Goal: Task Accomplishment & Management: Manage account settings

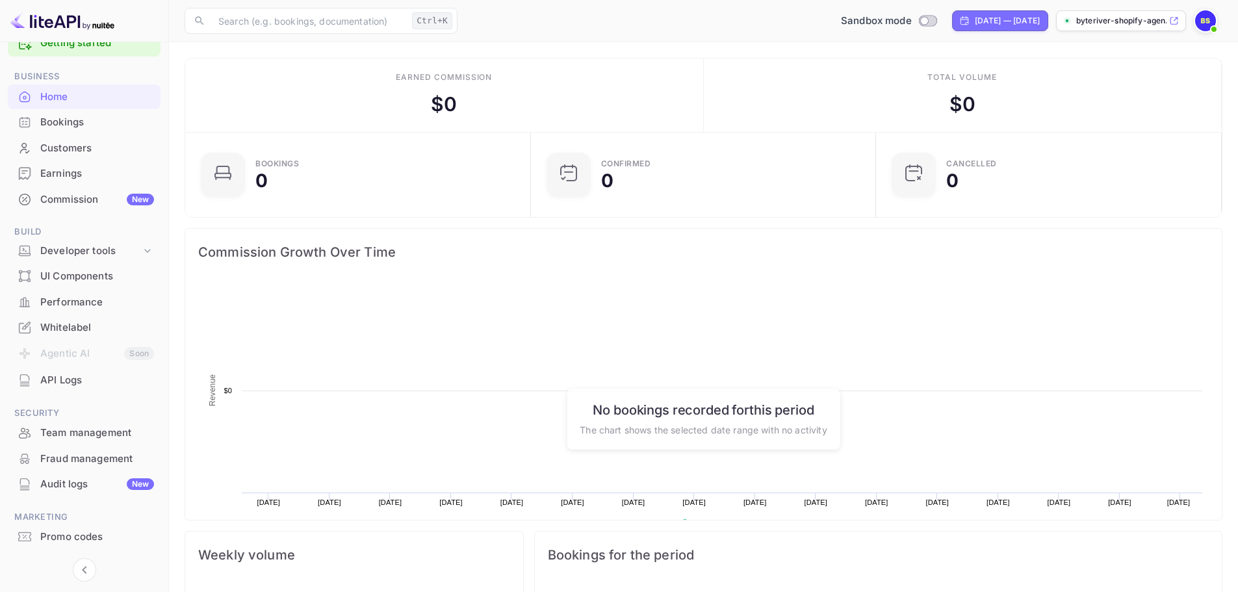
scroll to position [60, 0]
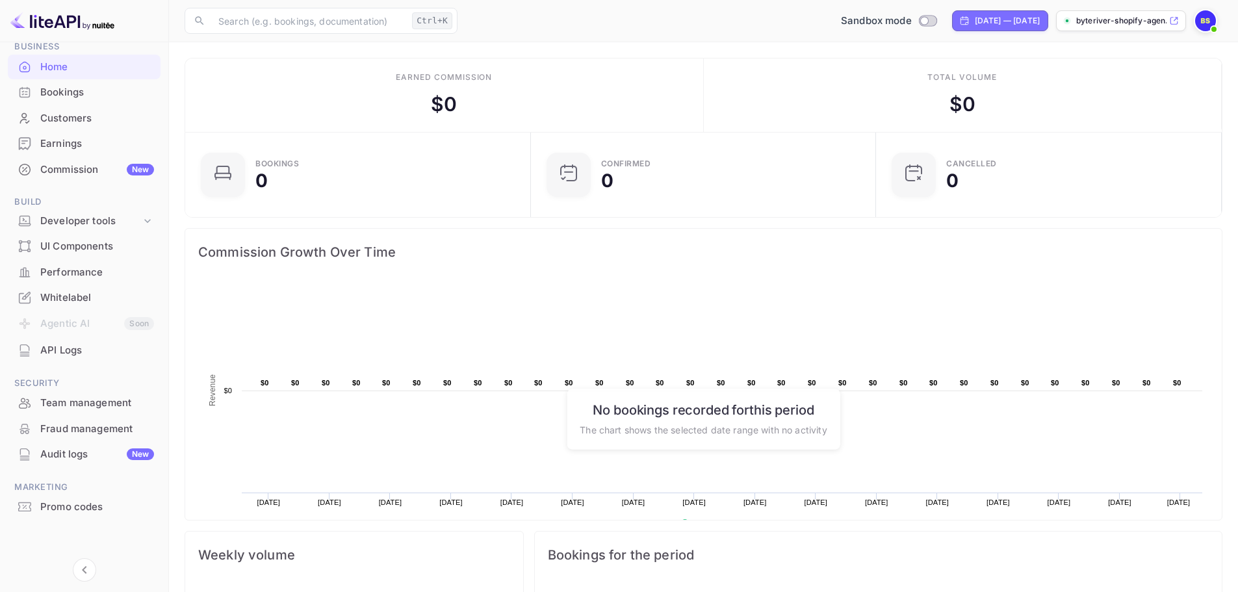
click at [63, 301] on div "Whitelabel" at bounding box center [97, 297] width 114 height 15
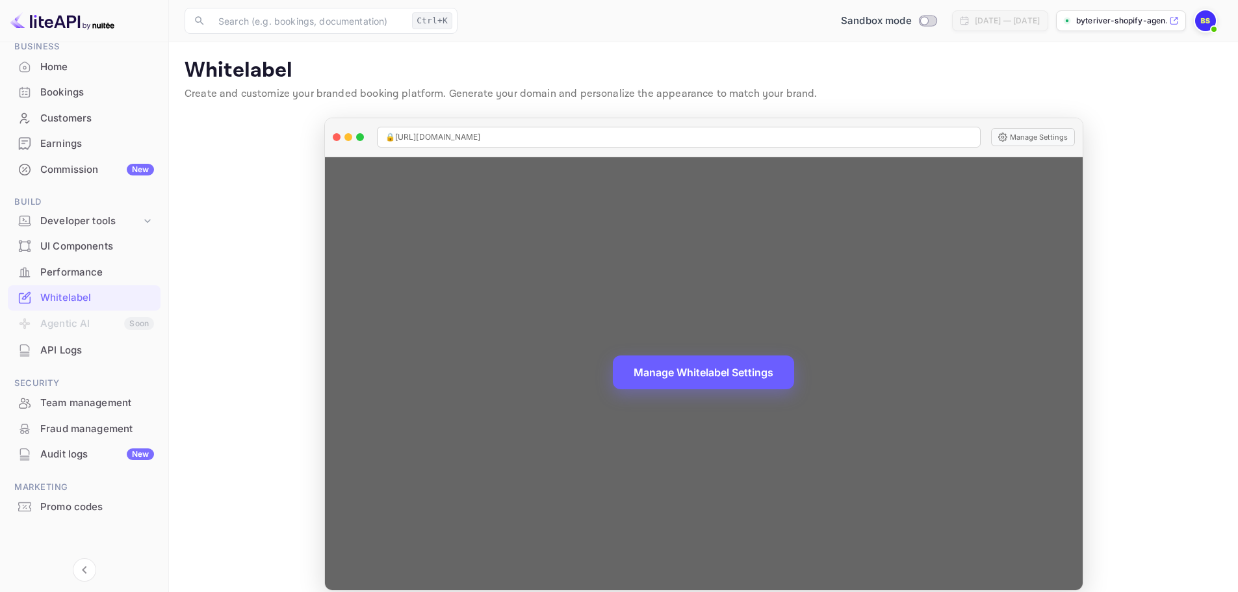
click at [676, 376] on button "Manage Whitelabel Settings" at bounding box center [703, 372] width 181 height 34
drag, startPoint x: 594, startPoint y: 137, endPoint x: 384, endPoint y: 136, distance: 209.9
click at [384, 136] on div "🔒 [URL][DOMAIN_NAME]" at bounding box center [679, 137] width 604 height 21
click at [442, 140] on span "🔒 [URL][DOMAIN_NAME]" at bounding box center [433, 137] width 96 height 12
click at [442, 139] on span "🔒 [URL][DOMAIN_NAME]" at bounding box center [433, 137] width 96 height 12
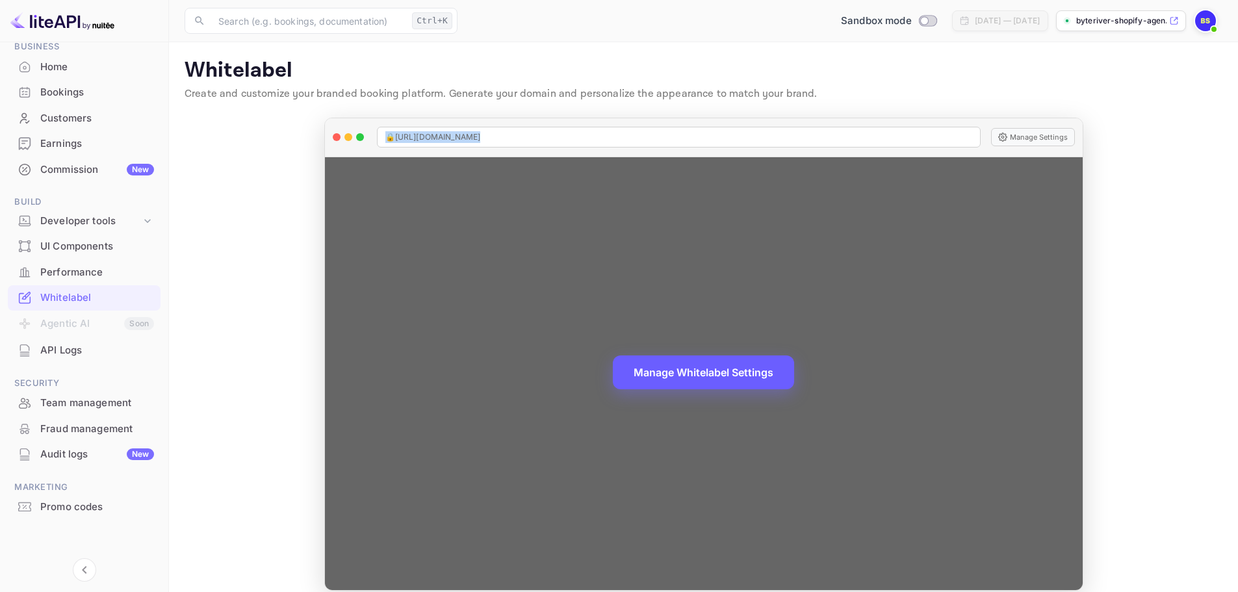
click at [442, 139] on span "🔒 [URL][DOMAIN_NAME]" at bounding box center [433, 137] width 96 height 12
click at [669, 134] on div "🔒 [URL][DOMAIN_NAME]" at bounding box center [679, 137] width 604 height 21
drag, startPoint x: 647, startPoint y: 134, endPoint x: 400, endPoint y: 139, distance: 247.6
click at [400, 139] on div "🔒 [URL][DOMAIN_NAME]" at bounding box center [679, 137] width 604 height 21
copy span "[URL][DOMAIN_NAME]"
